Goal: Navigation & Orientation: Find specific page/section

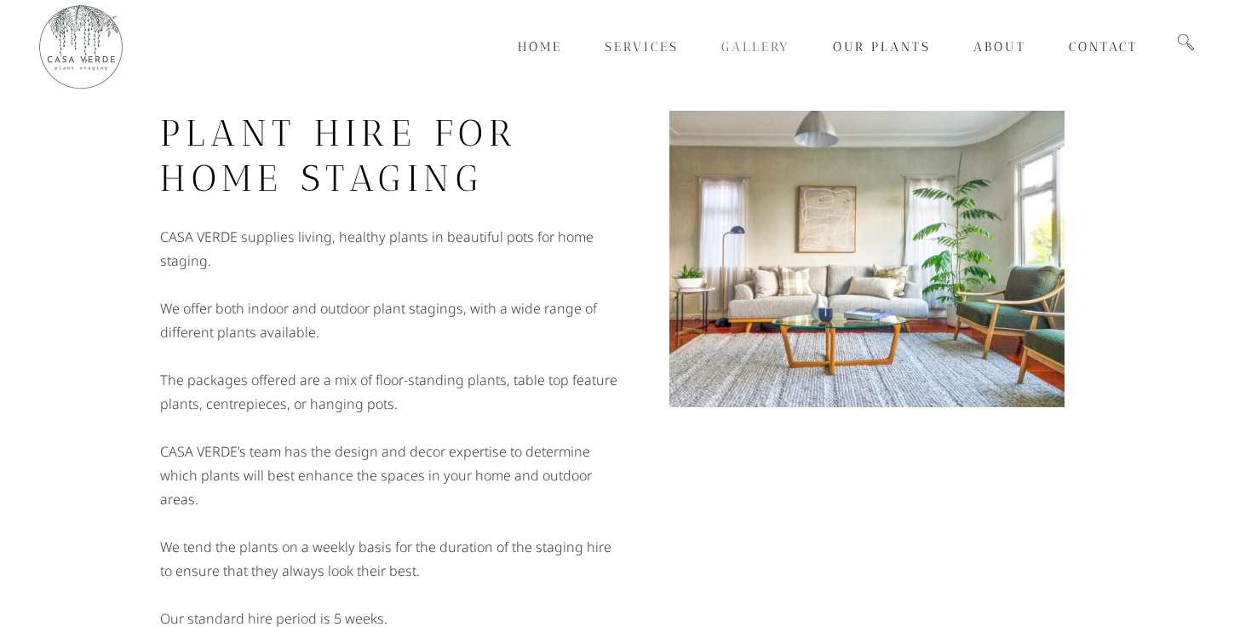
click at [744, 47] on span "Gallery" at bounding box center [755, 46] width 69 height 15
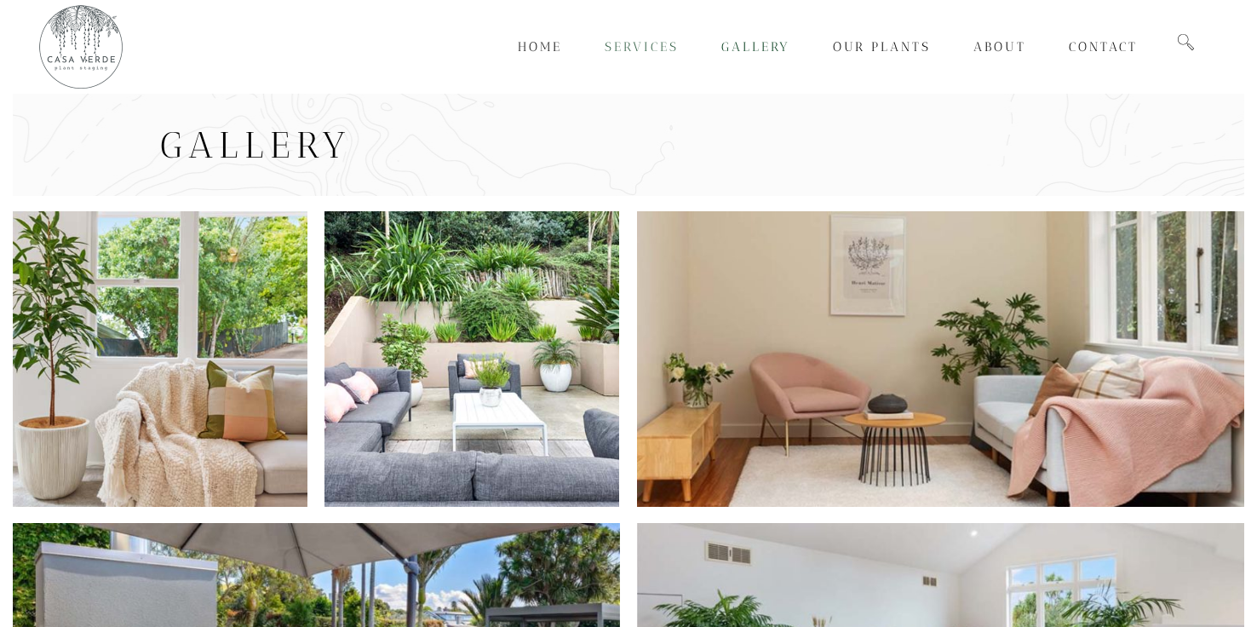
click at [629, 46] on span "Services" at bounding box center [642, 46] width 74 height 15
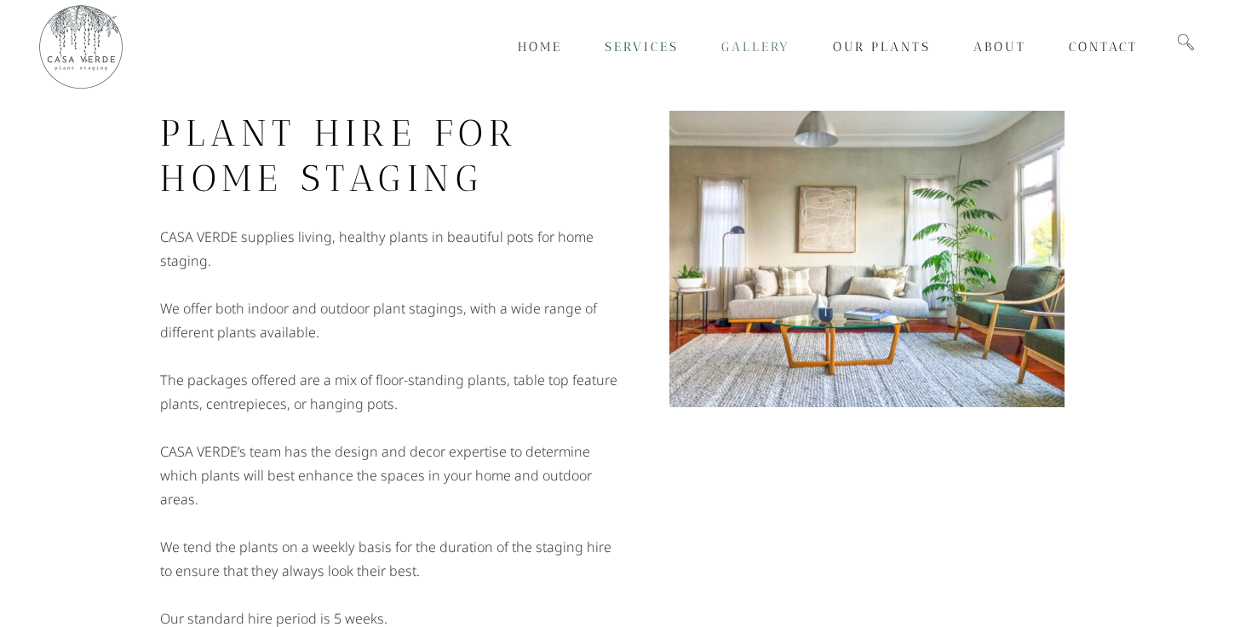
click at [734, 48] on span "Gallery" at bounding box center [755, 46] width 69 height 15
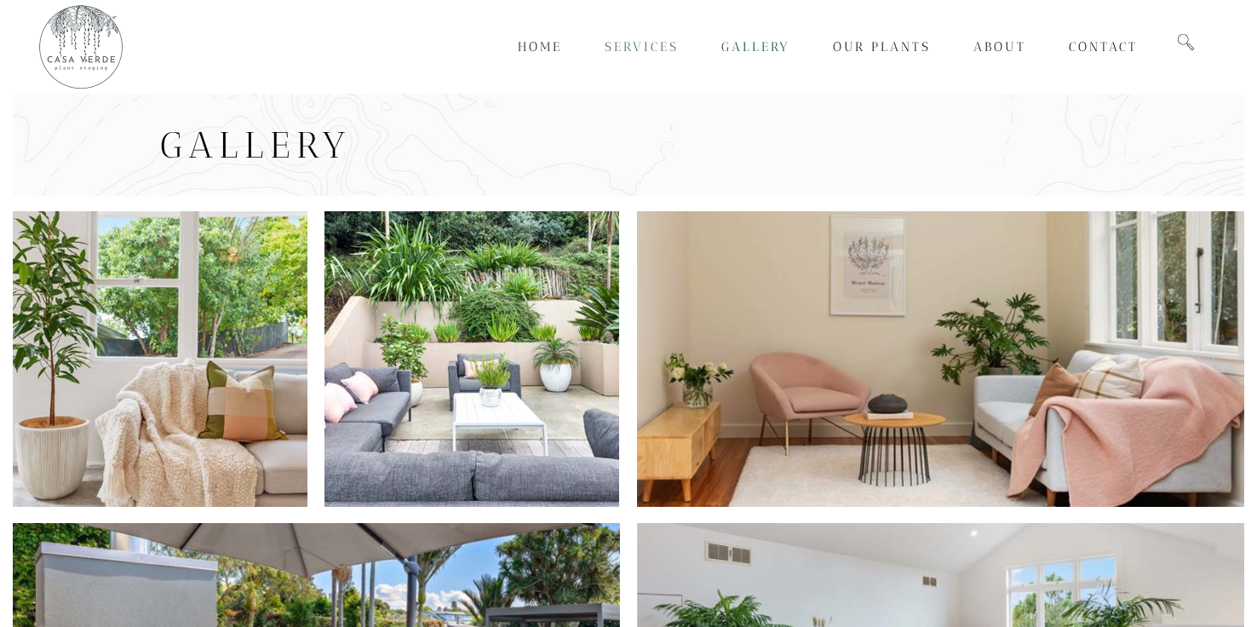
click at [654, 49] on span "Services" at bounding box center [642, 46] width 74 height 15
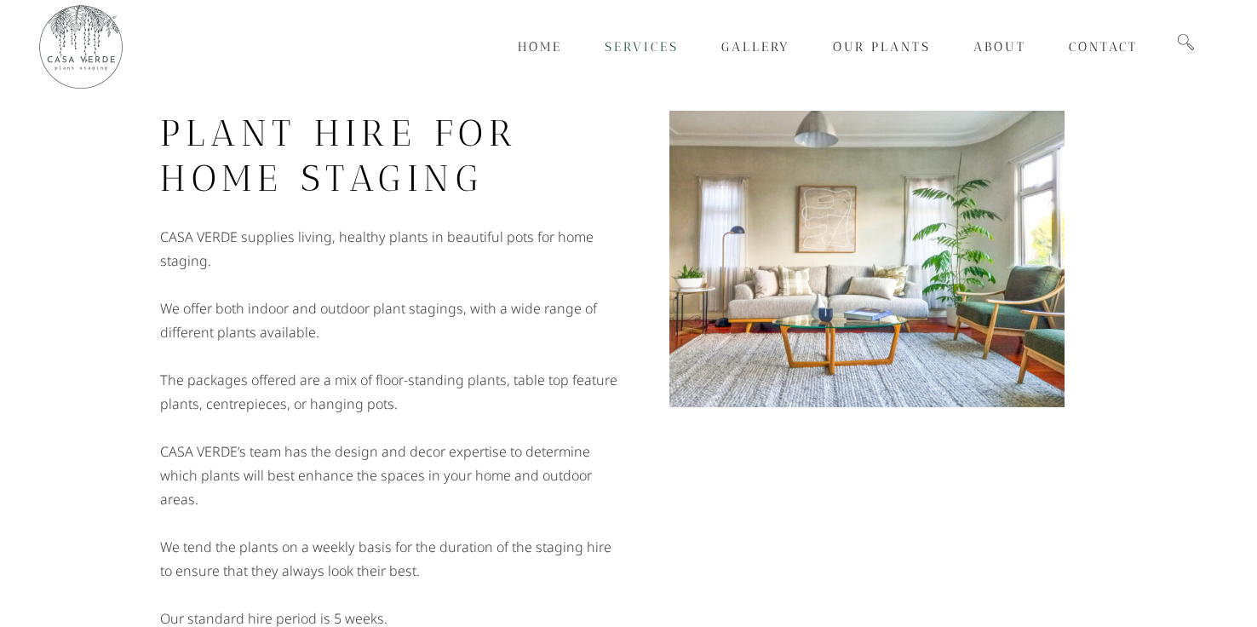
click at [544, 51] on span "Home" at bounding box center [540, 46] width 44 height 15
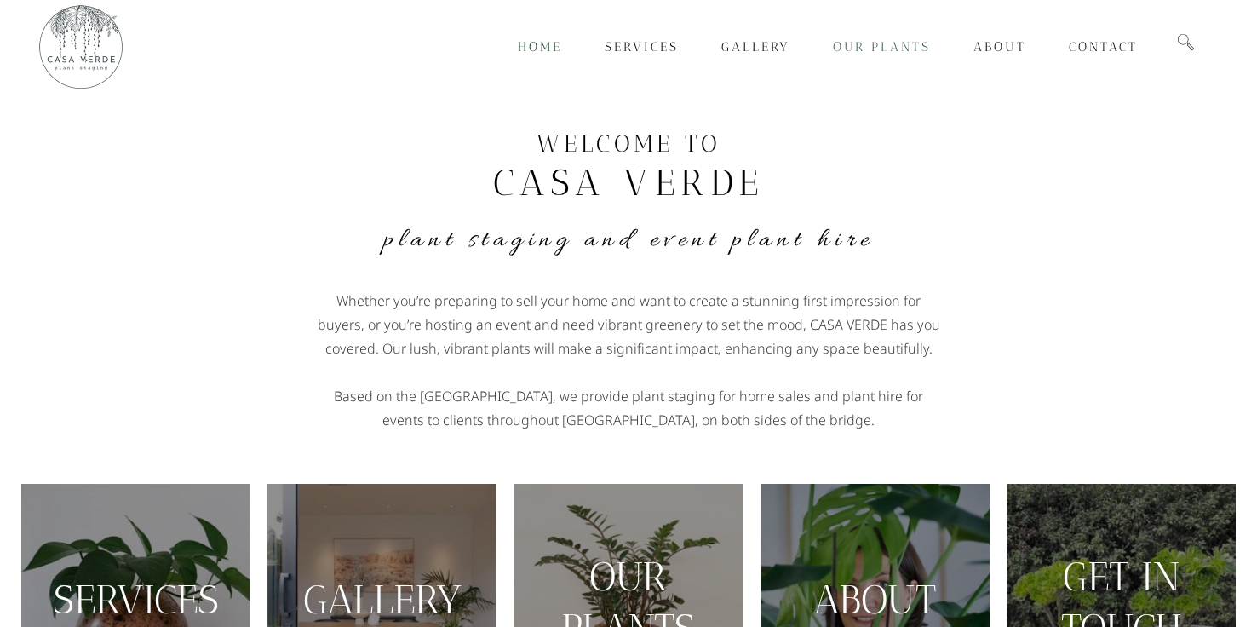
click at [867, 49] on span "Our Plants" at bounding box center [882, 46] width 98 height 15
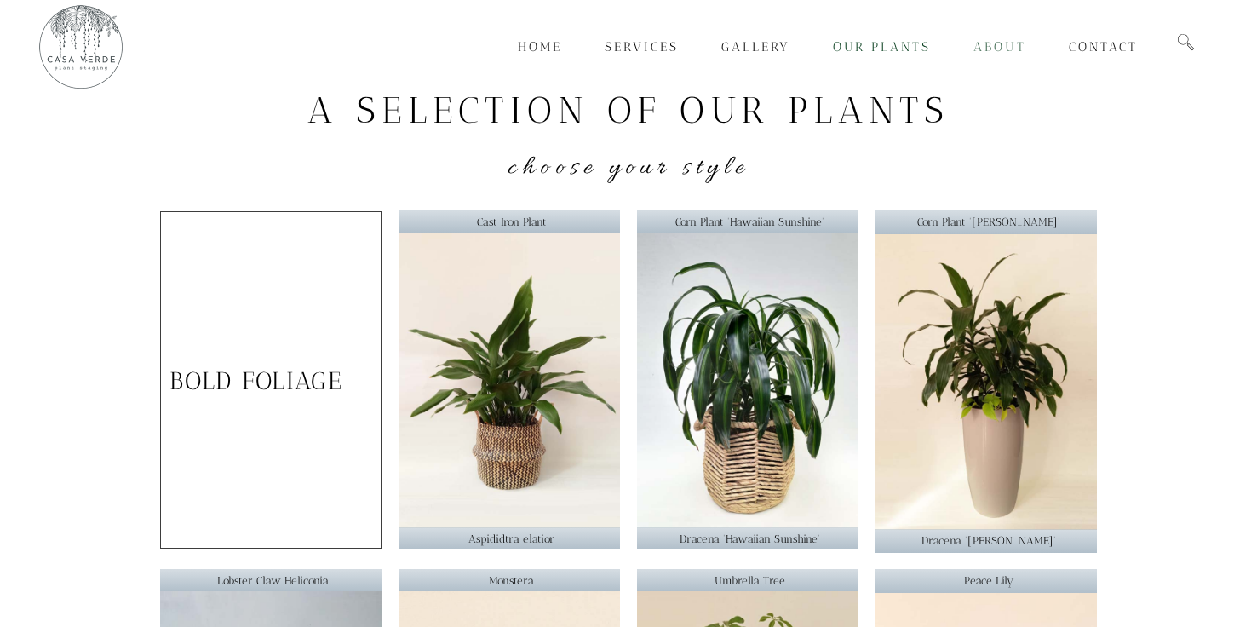
click at [989, 49] on span "About" at bounding box center [999, 46] width 53 height 15
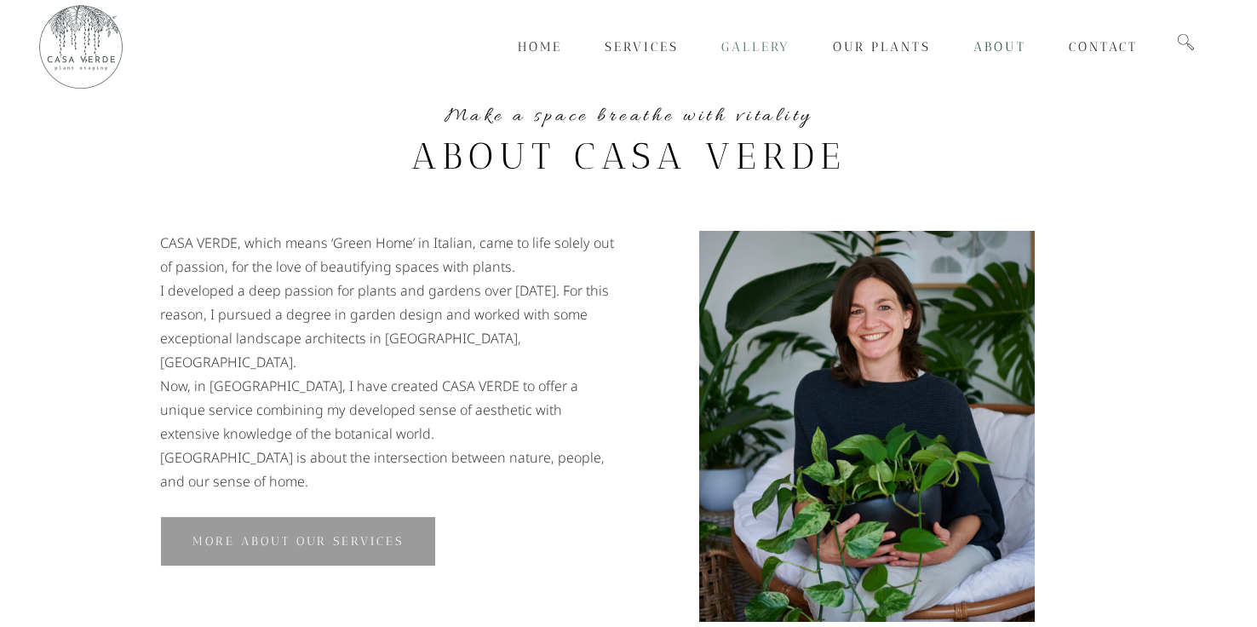
click at [749, 48] on span "Gallery" at bounding box center [755, 46] width 69 height 15
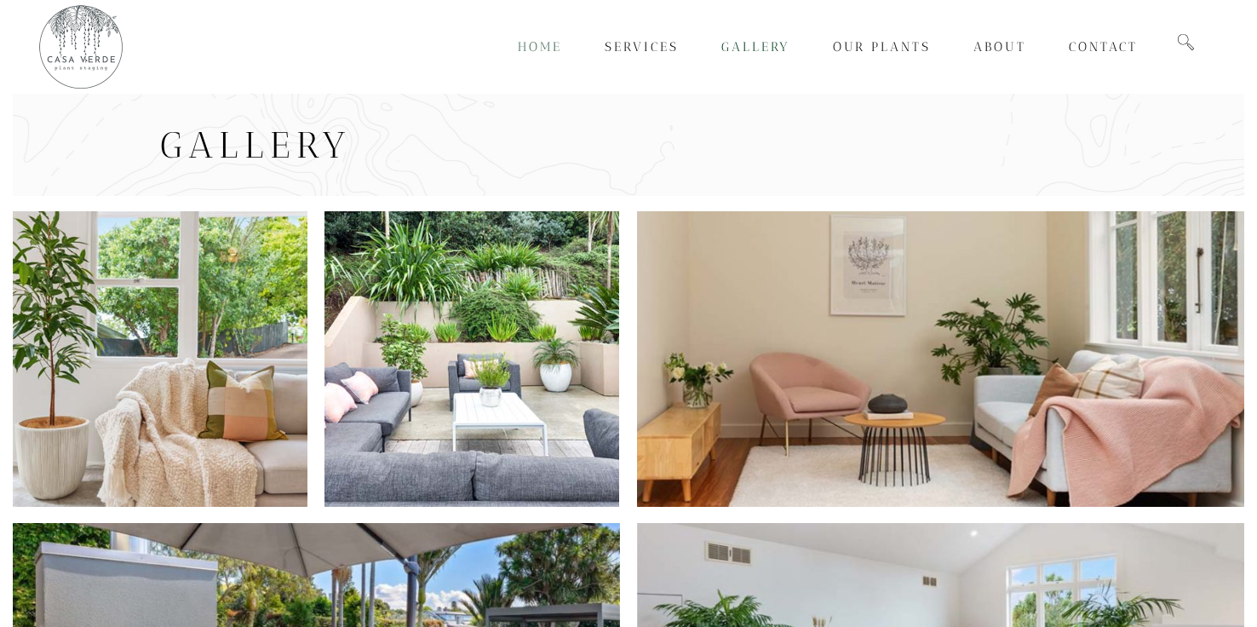
click at [531, 42] on span "Home" at bounding box center [540, 46] width 44 height 15
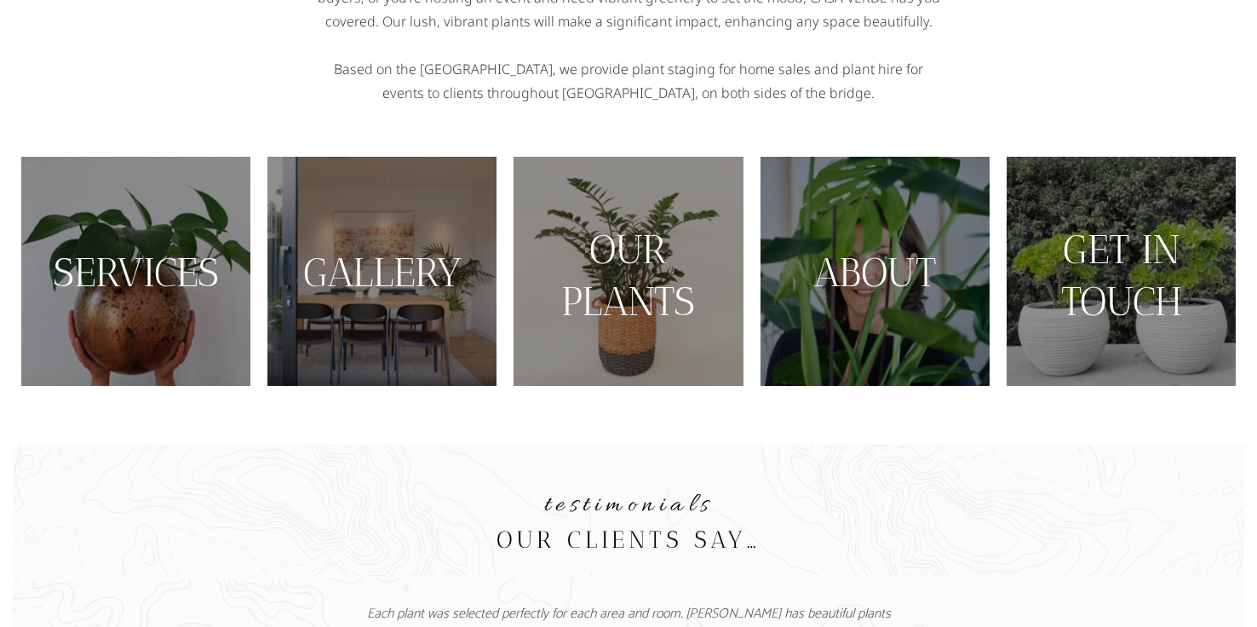
scroll to position [341, 0]
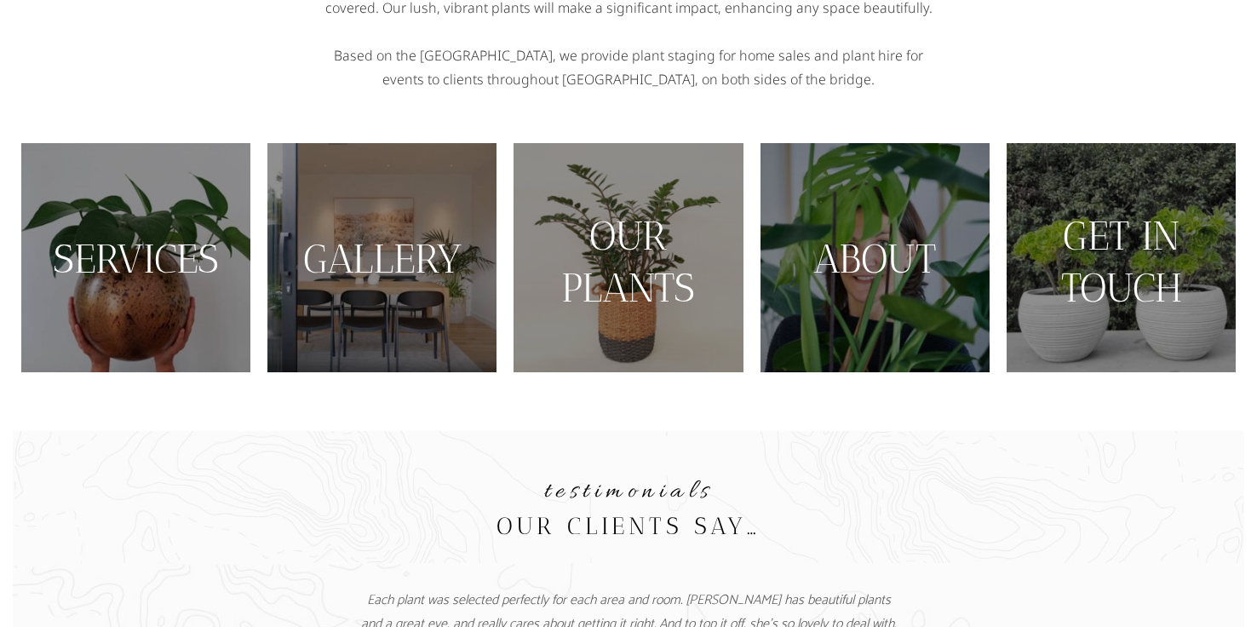
click at [178, 281] on link "SERVICES" at bounding box center [136, 259] width 166 height 48
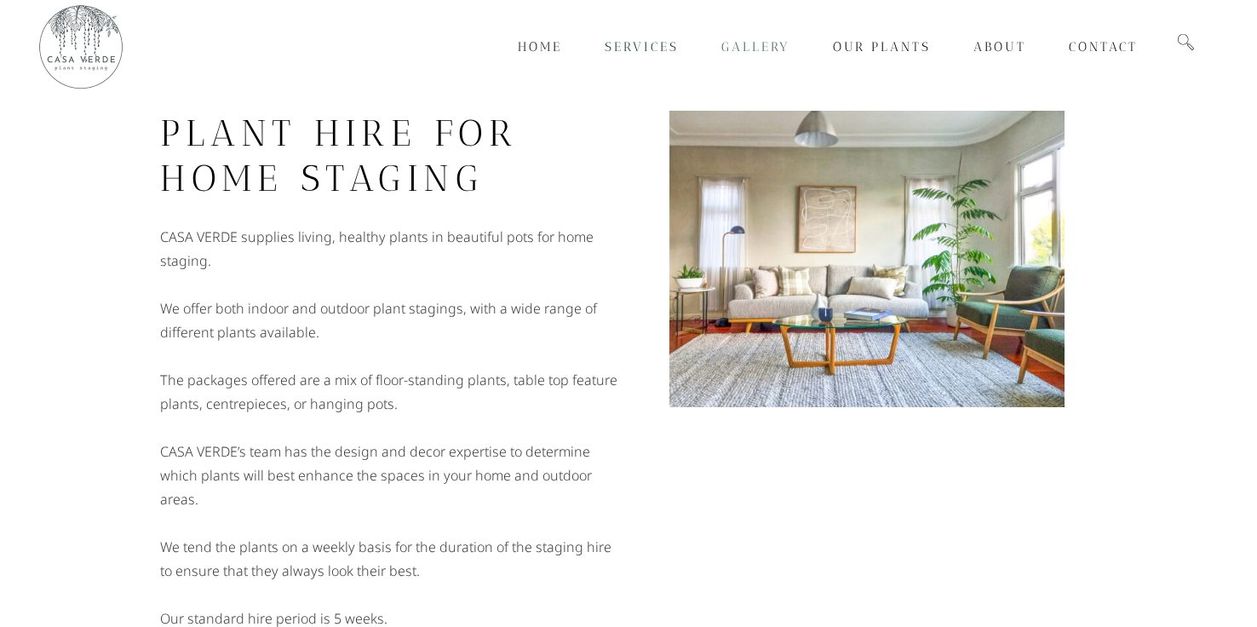
click at [753, 42] on span "Gallery" at bounding box center [755, 46] width 69 height 15
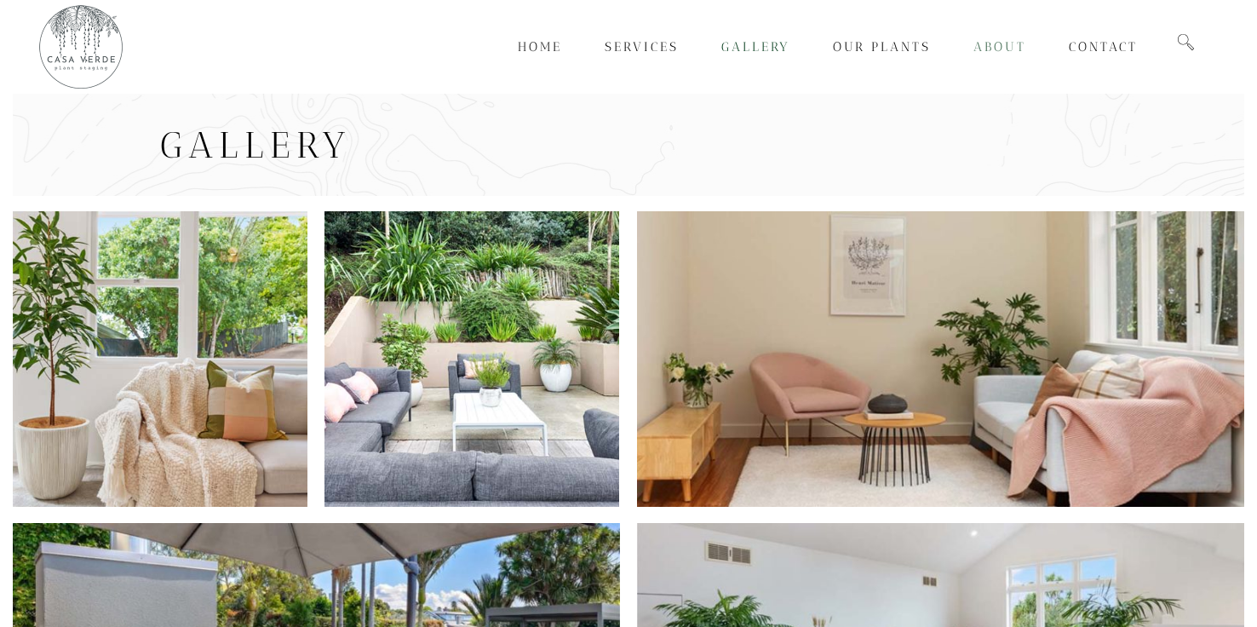
click at [990, 51] on span "About" at bounding box center [999, 46] width 53 height 15
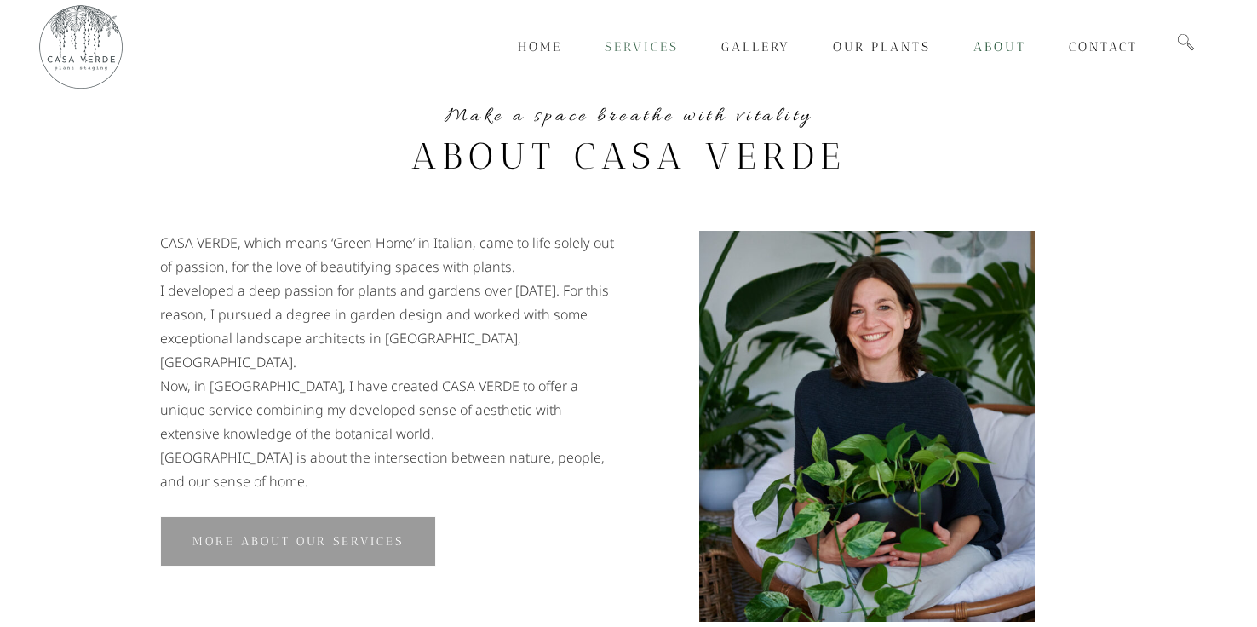
click at [635, 47] on span "Services" at bounding box center [642, 46] width 74 height 15
